Goal: Information Seeking & Learning: Find specific fact

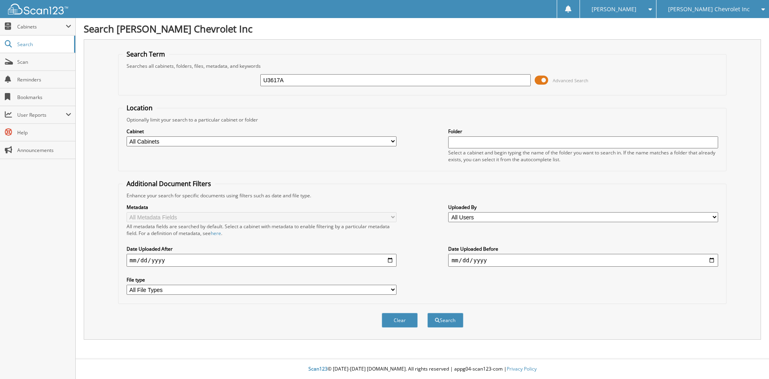
type input "U3617A"
click at [428, 313] on button "Search" at bounding box center [446, 320] width 36 height 15
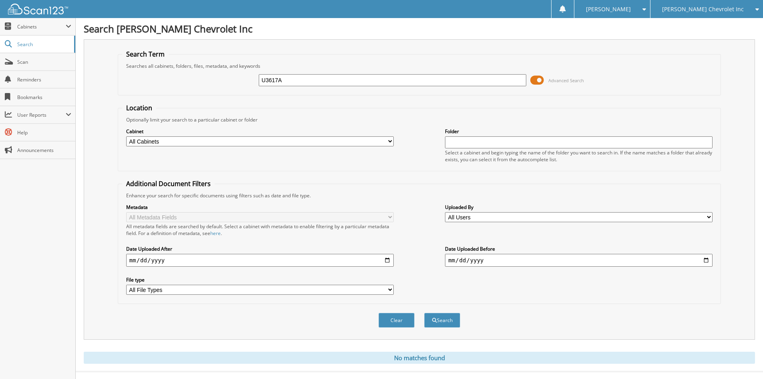
click at [694, 2] on div "[PERSON_NAME] Chevrolet Inc" at bounding box center [707, 9] width 105 height 18
click at [701, 26] on link "[PERSON_NAME] Alfa Romeo" at bounding box center [707, 25] width 113 height 14
